Goal: Check status

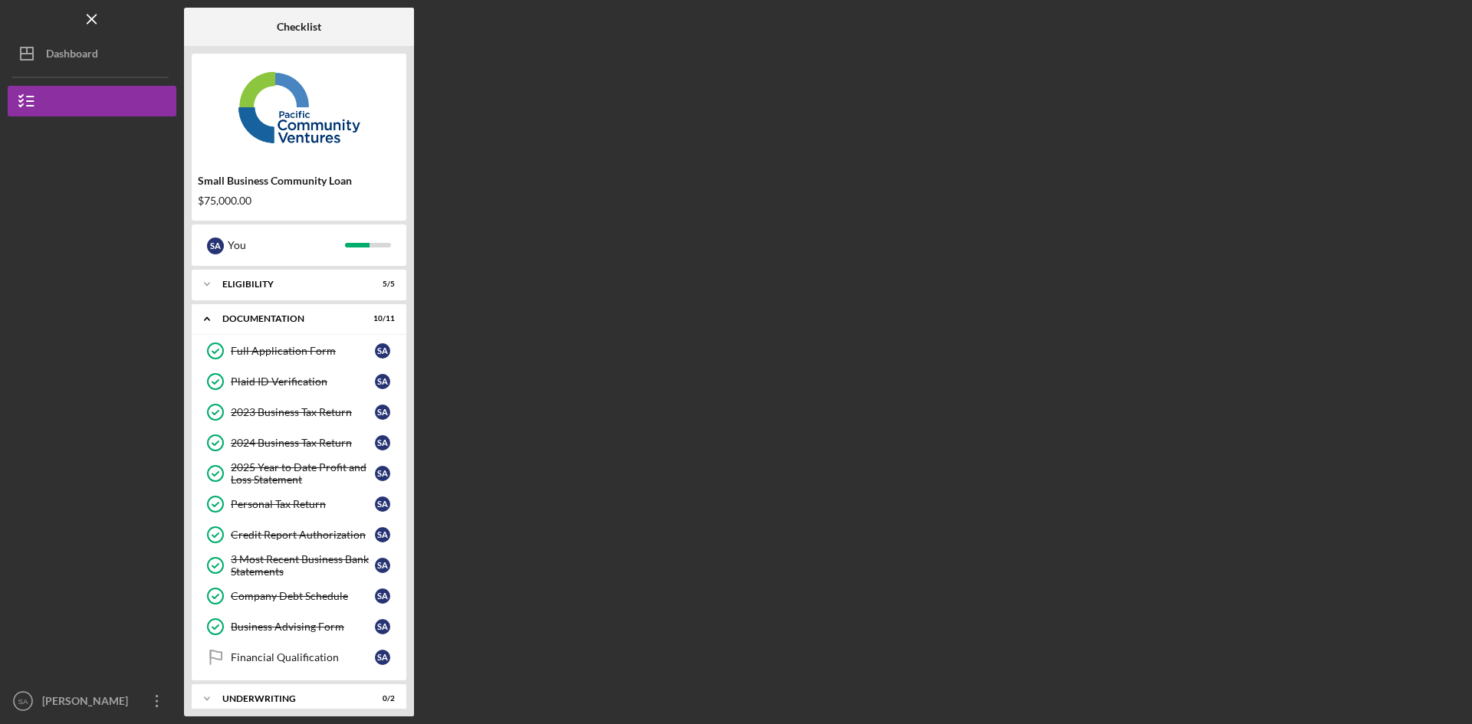
click at [47, 52] on div "Dashboard" at bounding box center [72, 55] width 52 height 34
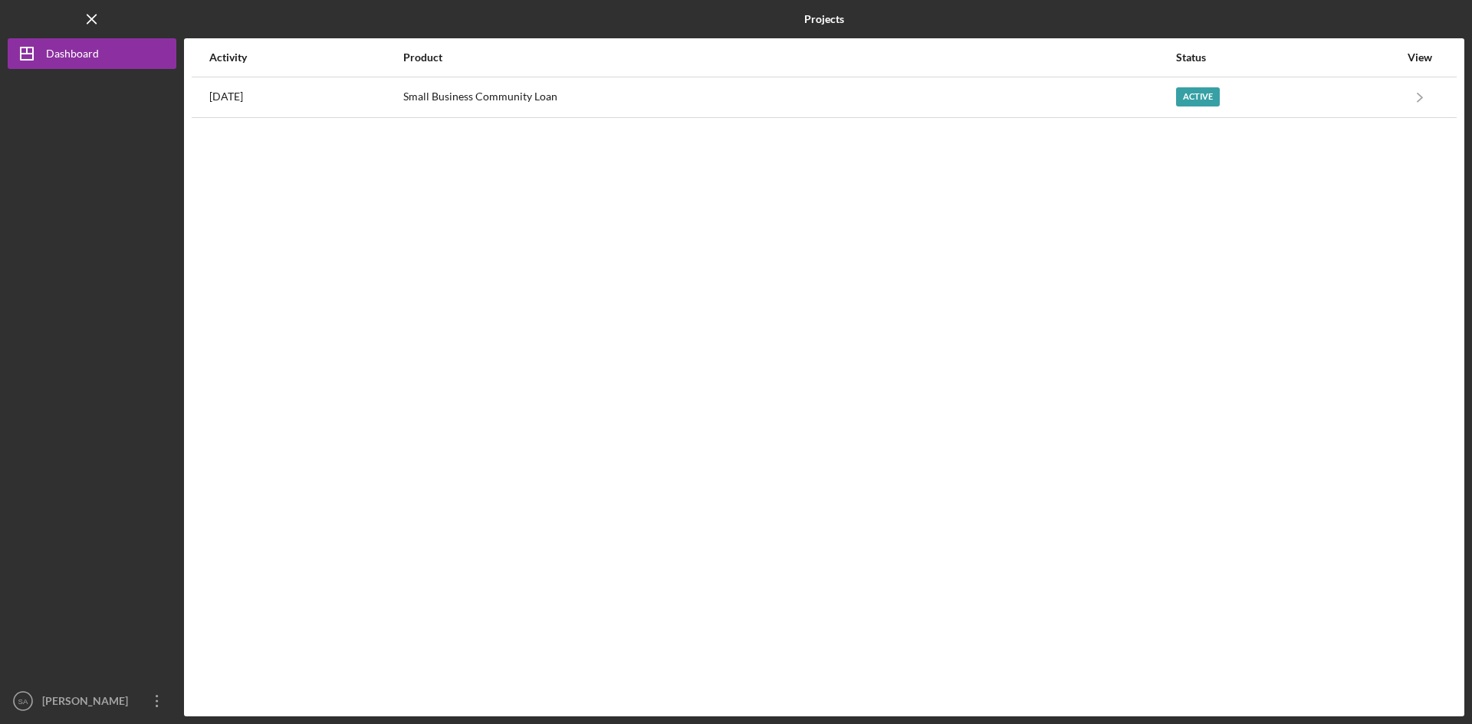
click at [1307, 93] on div "Active" at bounding box center [1287, 97] width 223 height 38
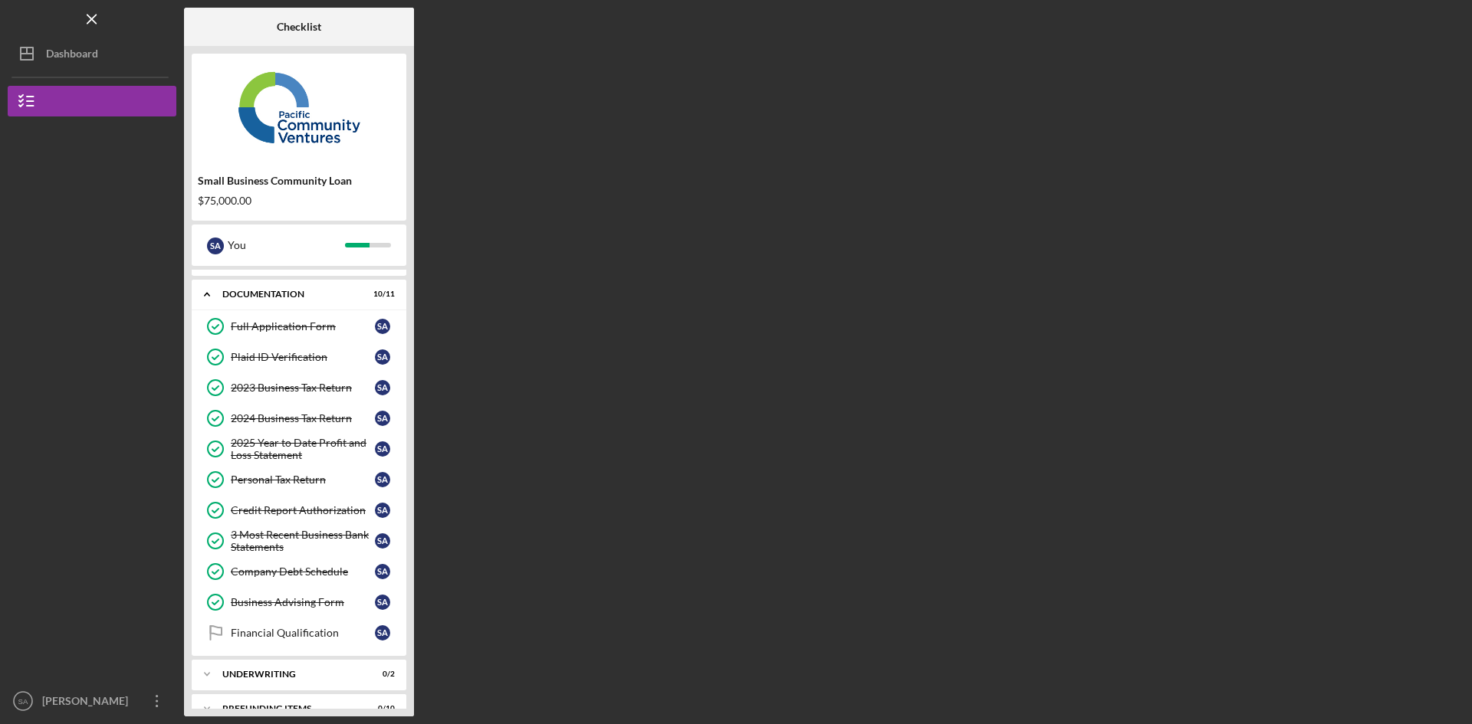
scroll to position [48, 0]
